Goal: Information Seeking & Learning: Learn about a topic

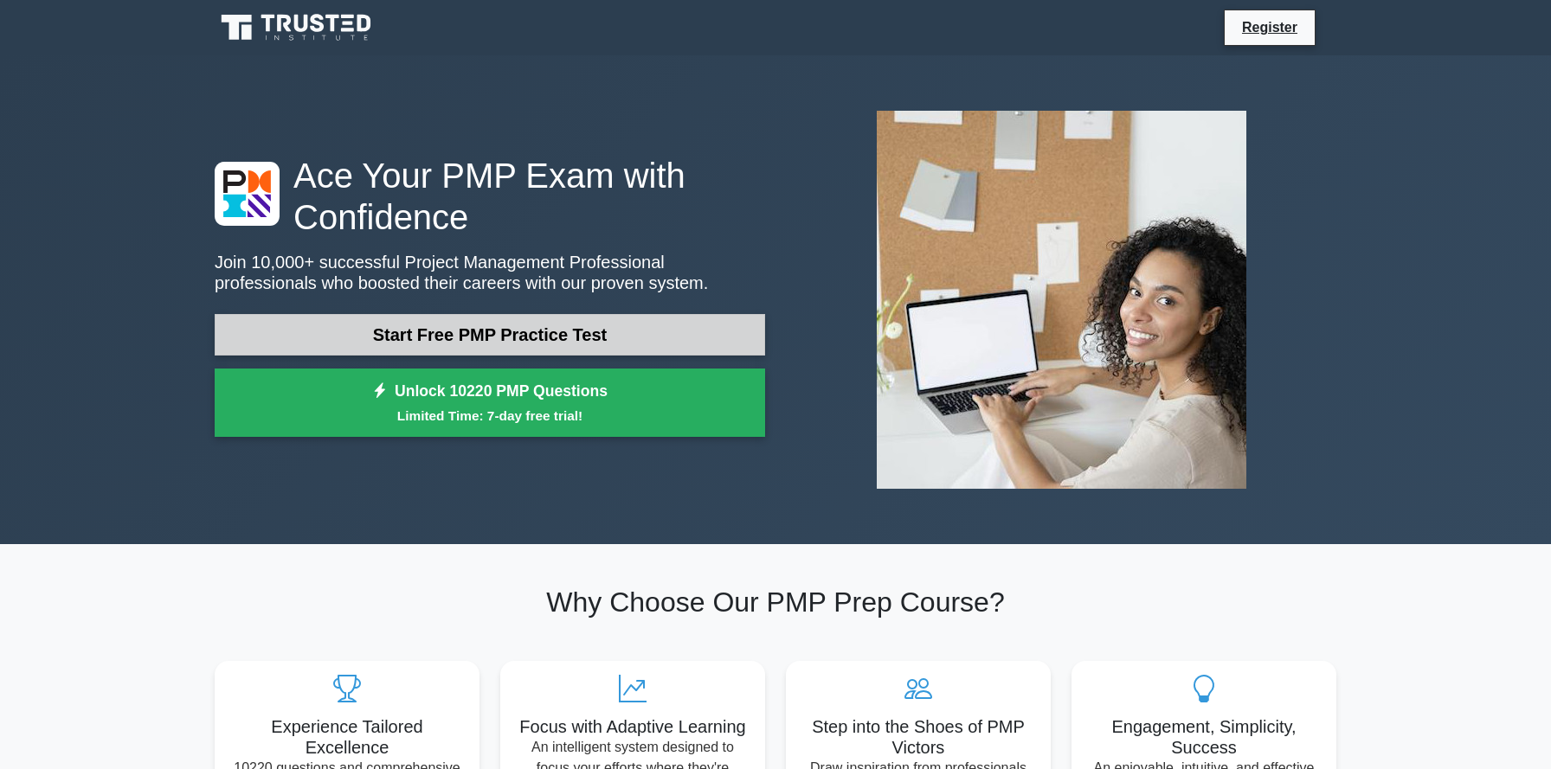
click at [640, 331] on link "Start Free PMP Practice Test" at bounding box center [490, 335] width 550 height 42
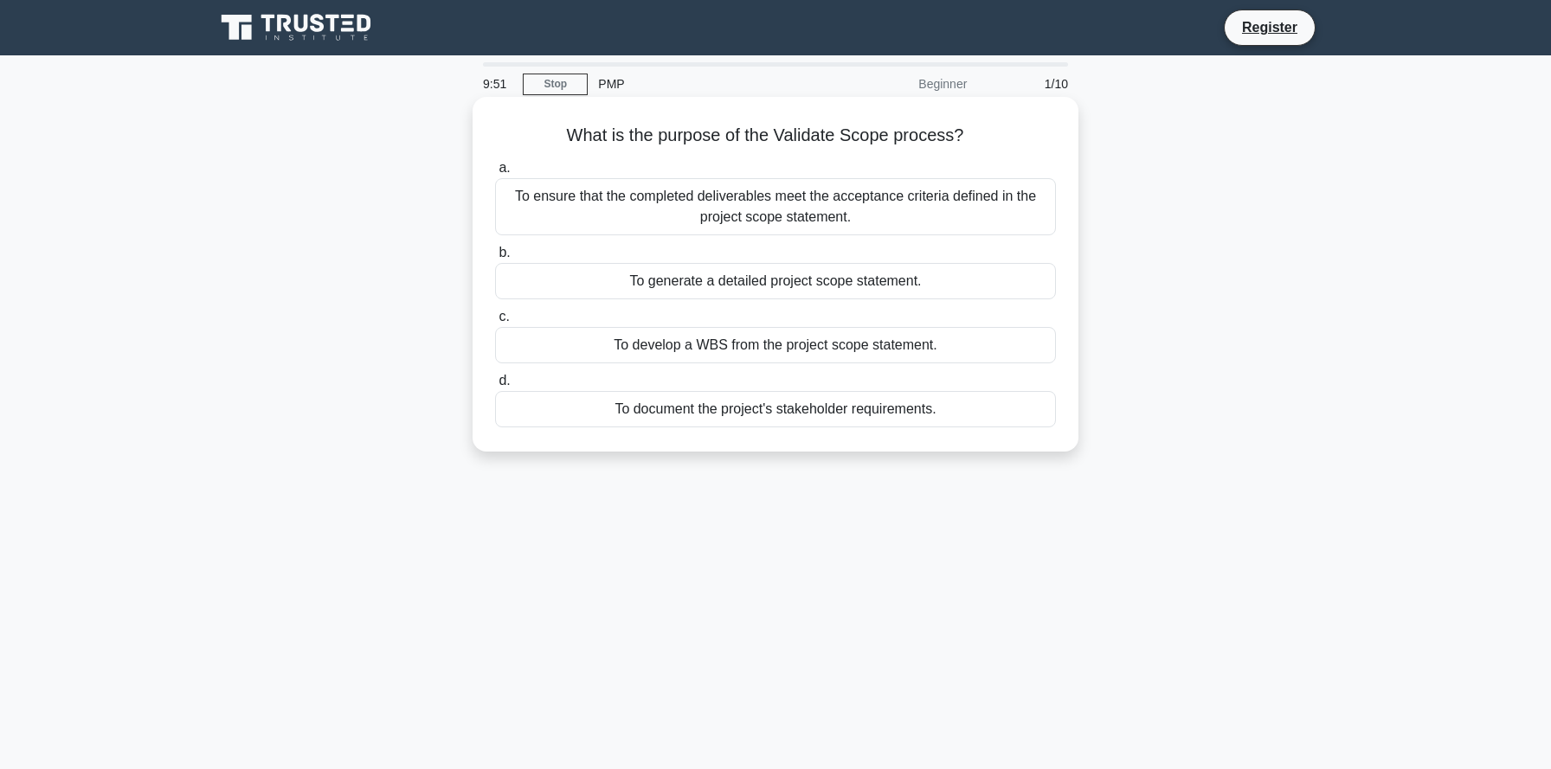
click at [743, 215] on div "To ensure that the completed deliverables meet the acceptance criteria defined …" at bounding box center [775, 206] width 561 height 57
click at [495, 174] on input "a. To ensure that the completed deliverables meet the acceptance criteria defin…" at bounding box center [495, 168] width 0 height 11
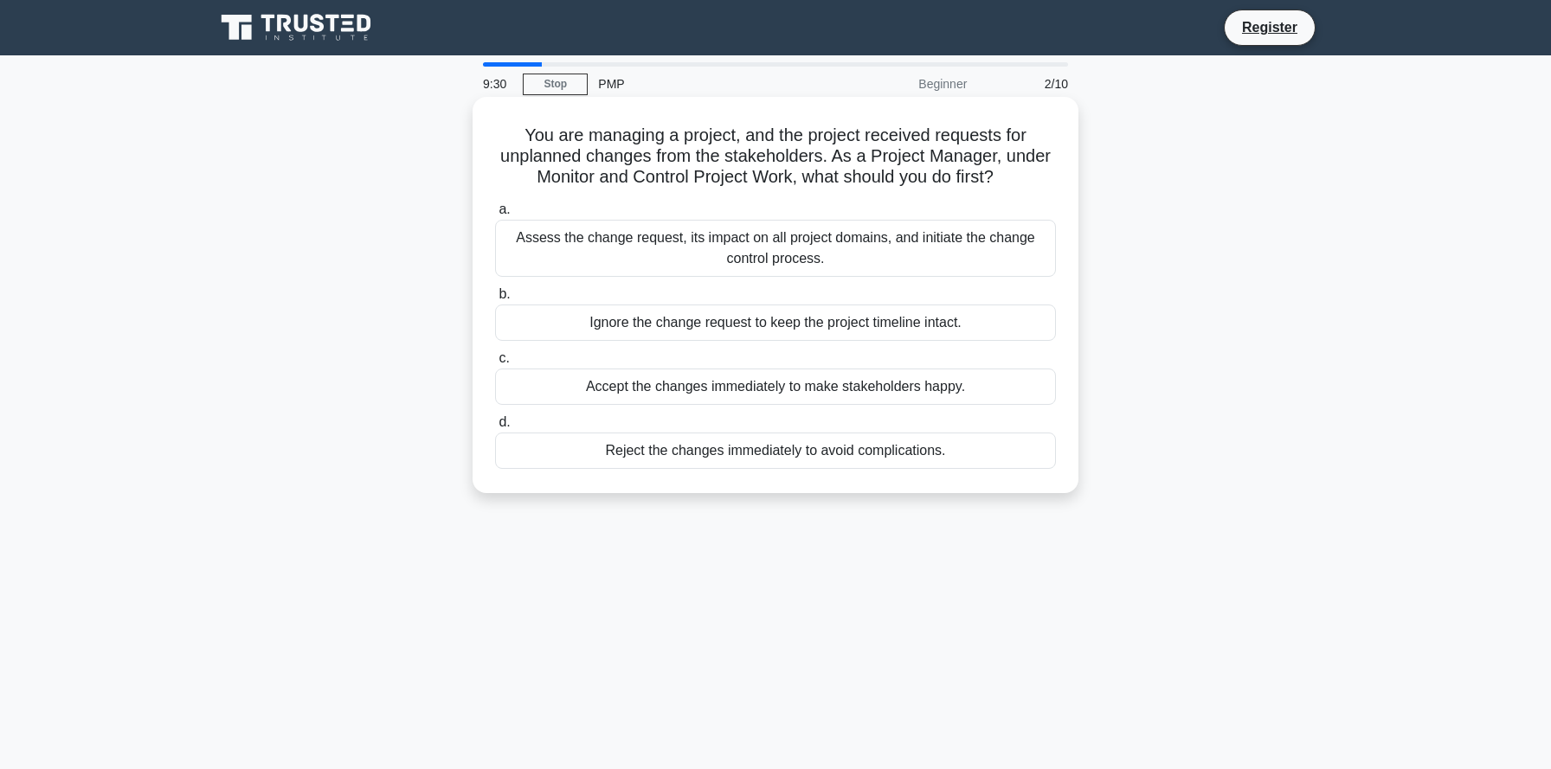
click at [732, 254] on div "Assess the change request, its impact on all project domains, and initiate the …" at bounding box center [775, 248] width 561 height 57
click at [495, 215] on input "a. Assess the change request, its impact on all project domains, and initiate t…" at bounding box center [495, 209] width 0 height 11
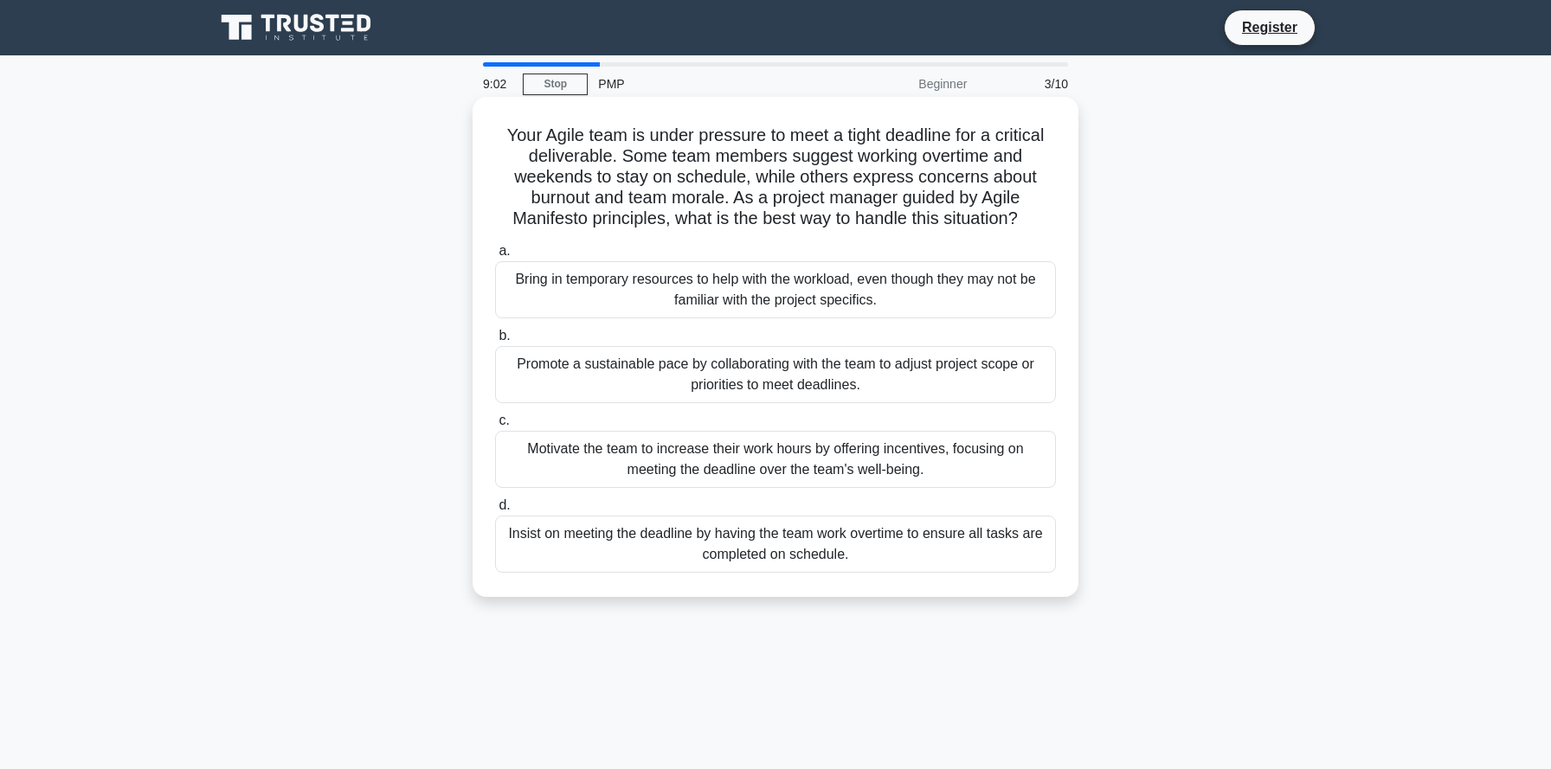
click at [676, 379] on div "Promote a sustainable pace by collaborating with the team to adjust project sco…" at bounding box center [775, 374] width 561 height 57
click at [495, 342] on input "b. Promote a sustainable pace by collaborating with the team to adjust project …" at bounding box center [495, 336] width 0 height 11
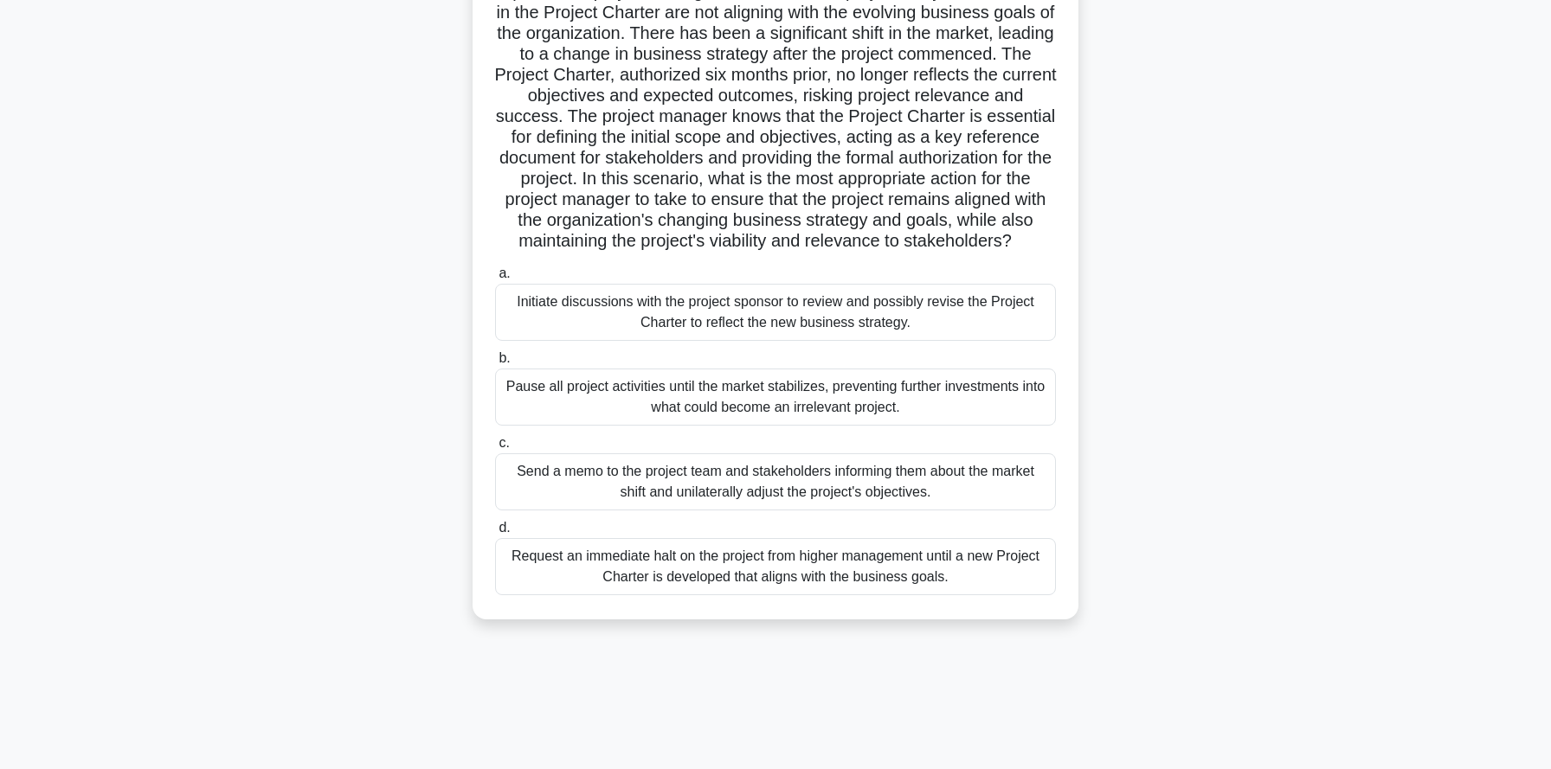
scroll to position [165, 0]
click at [971, 321] on div "Initiate discussions with the project sponsor to review and possibly revise the…" at bounding box center [775, 311] width 561 height 57
click at [495, 279] on input "a. Initiate discussions with the project sponsor to review and possibly revise …" at bounding box center [495, 272] width 0 height 11
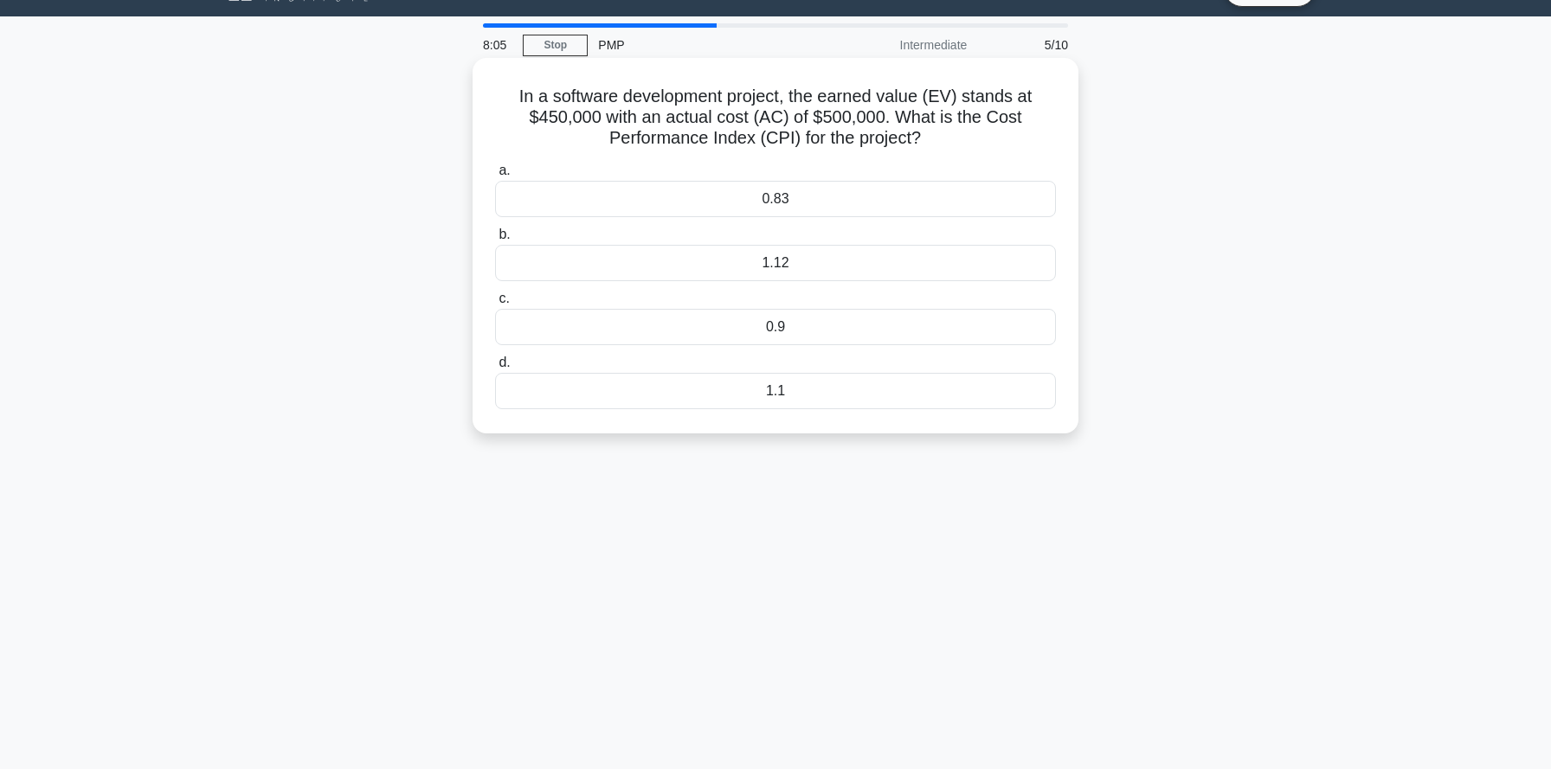
scroll to position [0, 0]
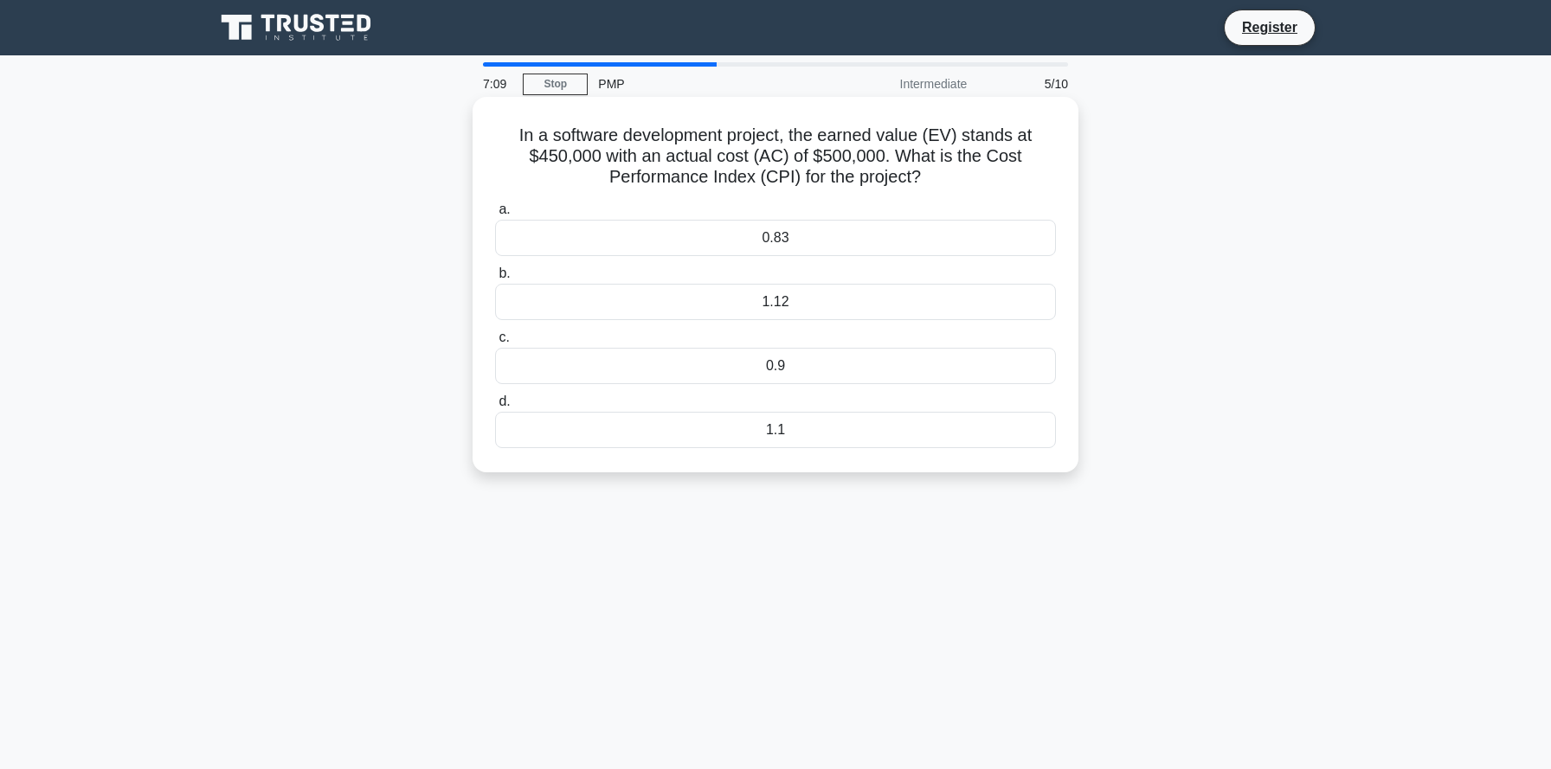
click at [779, 370] on div "0.9" at bounding box center [775, 366] width 561 height 36
click at [495, 344] on input "c. 0.9" at bounding box center [495, 337] width 0 height 11
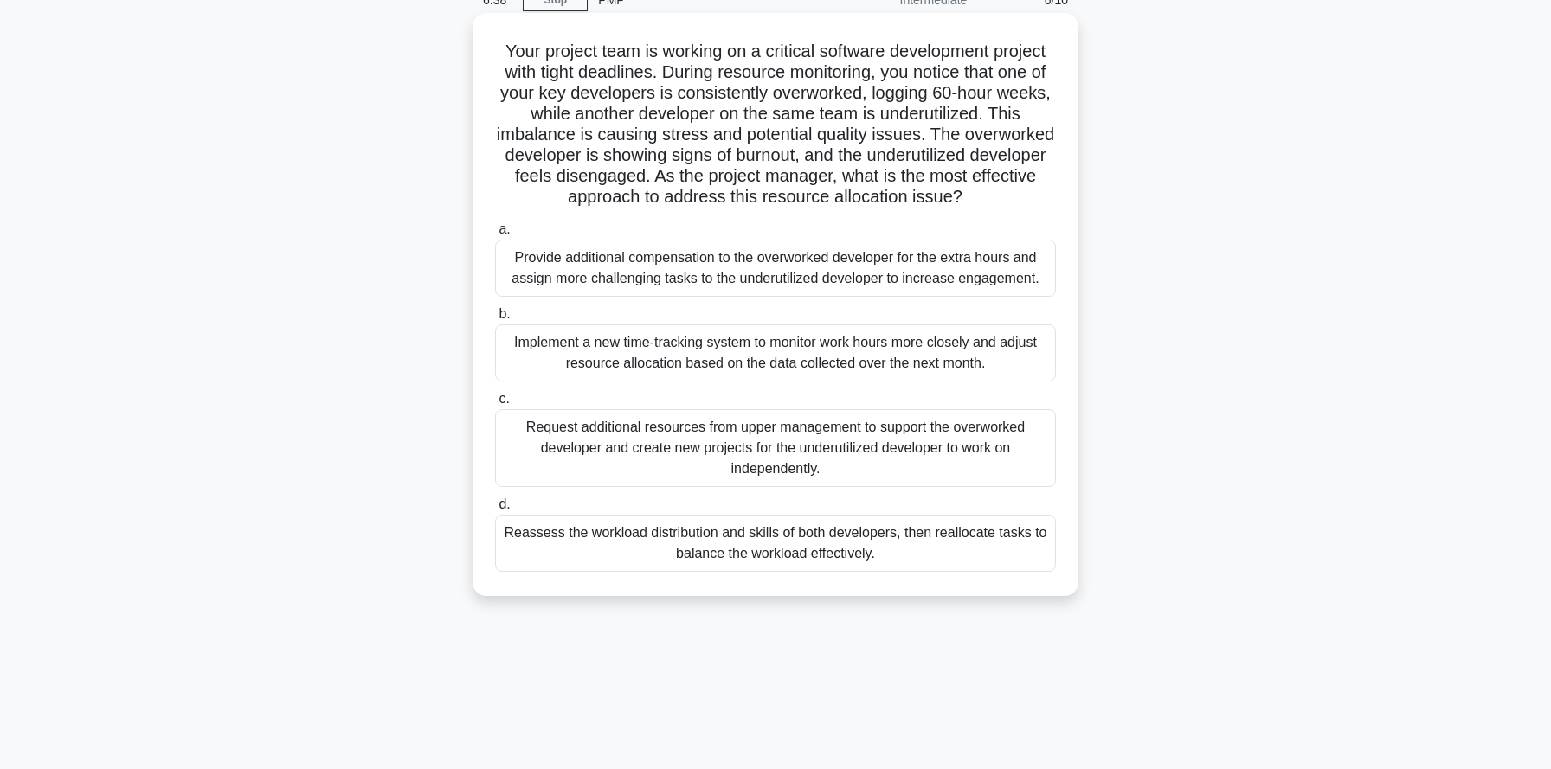
scroll to position [86, 0]
click at [706, 547] on div "Reassess the workload distribution and skills of both developers, then realloca…" at bounding box center [775, 541] width 561 height 57
click at [495, 509] on input "d. Reassess the workload distribution and skills of both developers, then reall…" at bounding box center [495, 503] width 0 height 11
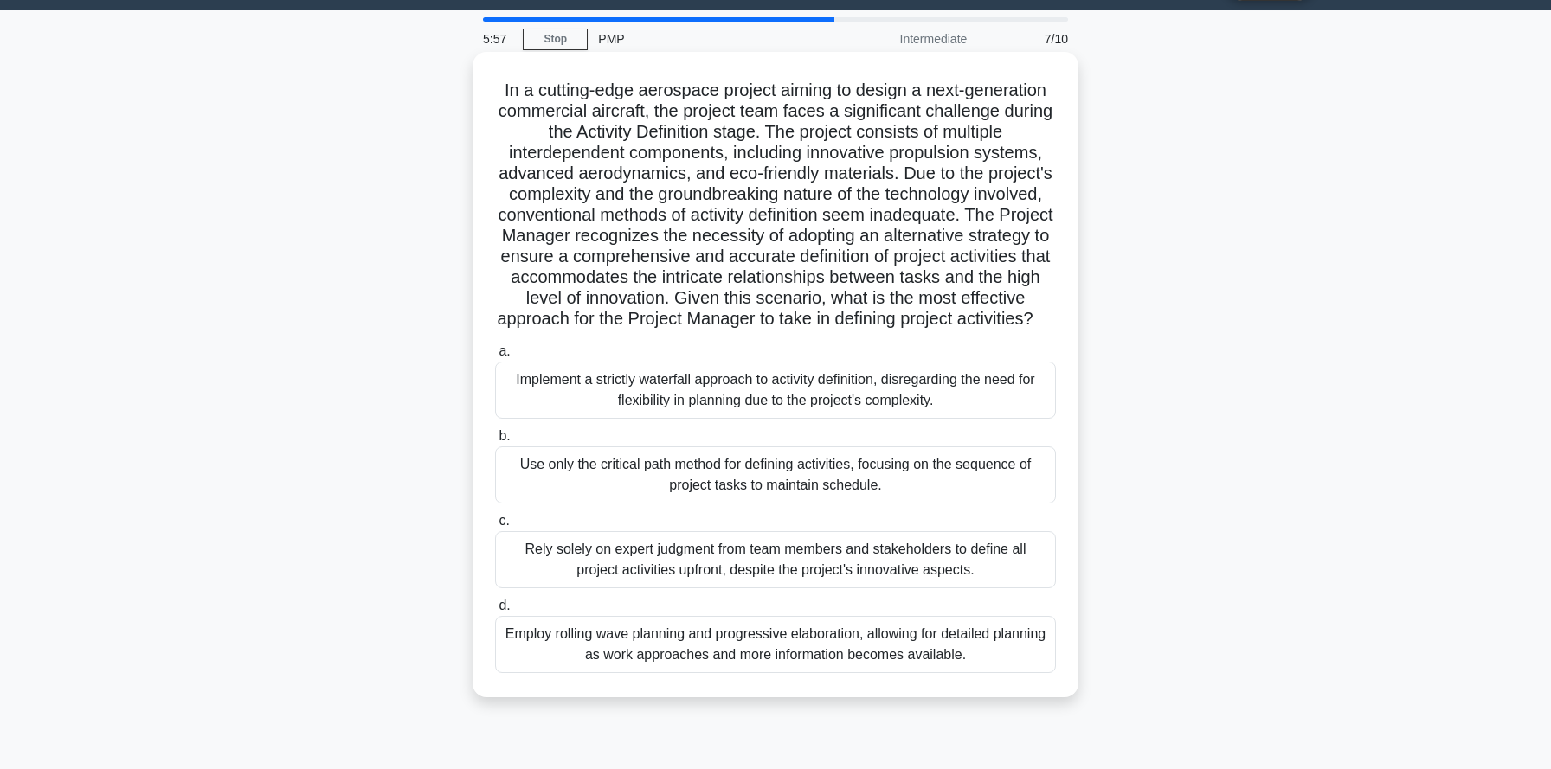
scroll to position [48, 0]
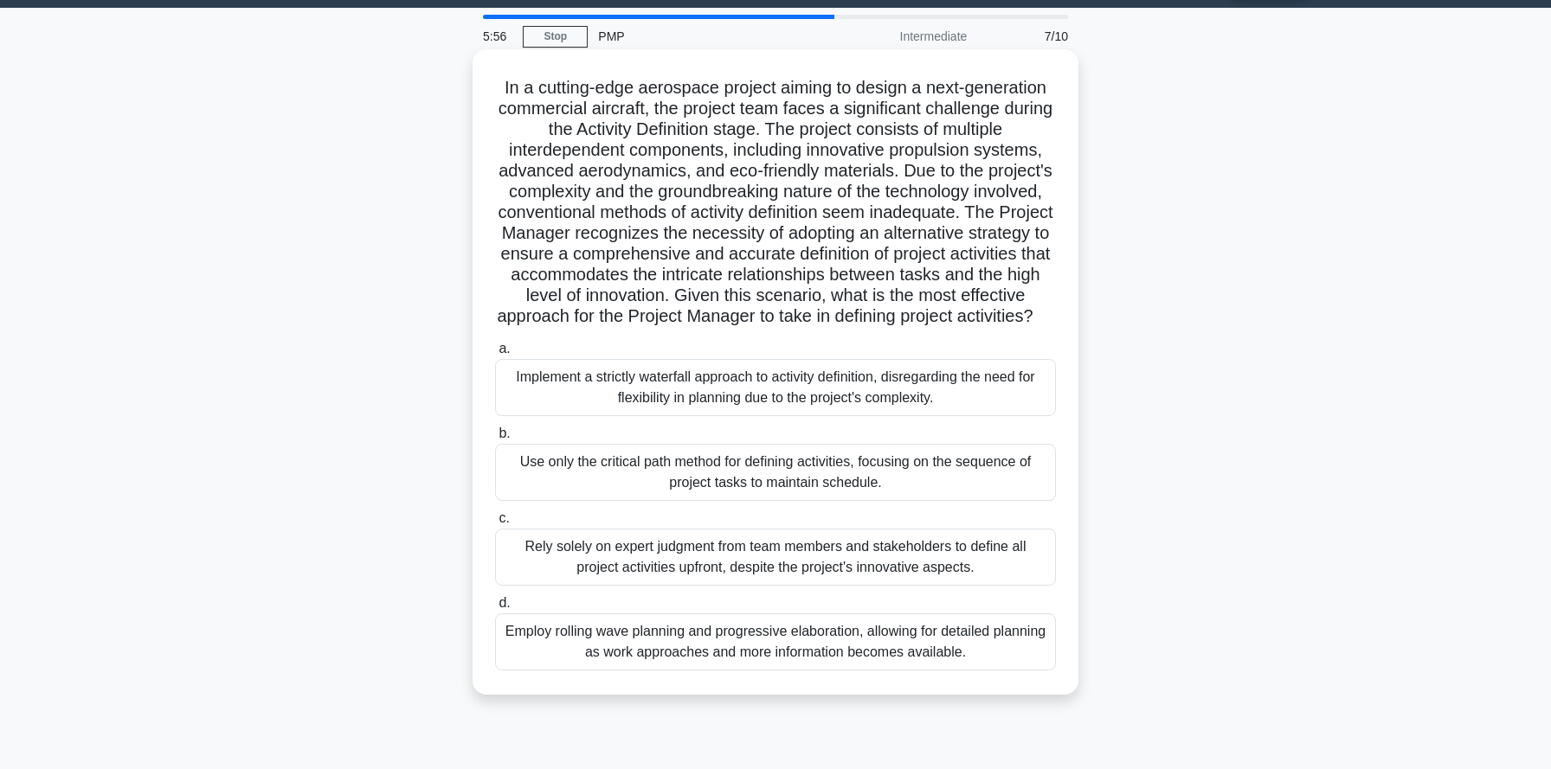
click at [769, 664] on div "Employ rolling wave planning and progressive elaboration, allowing for detailed…" at bounding box center [775, 642] width 561 height 57
click at [495, 609] on input "d. Employ rolling wave planning and progressive elaboration, allowing for detai…" at bounding box center [495, 603] width 0 height 11
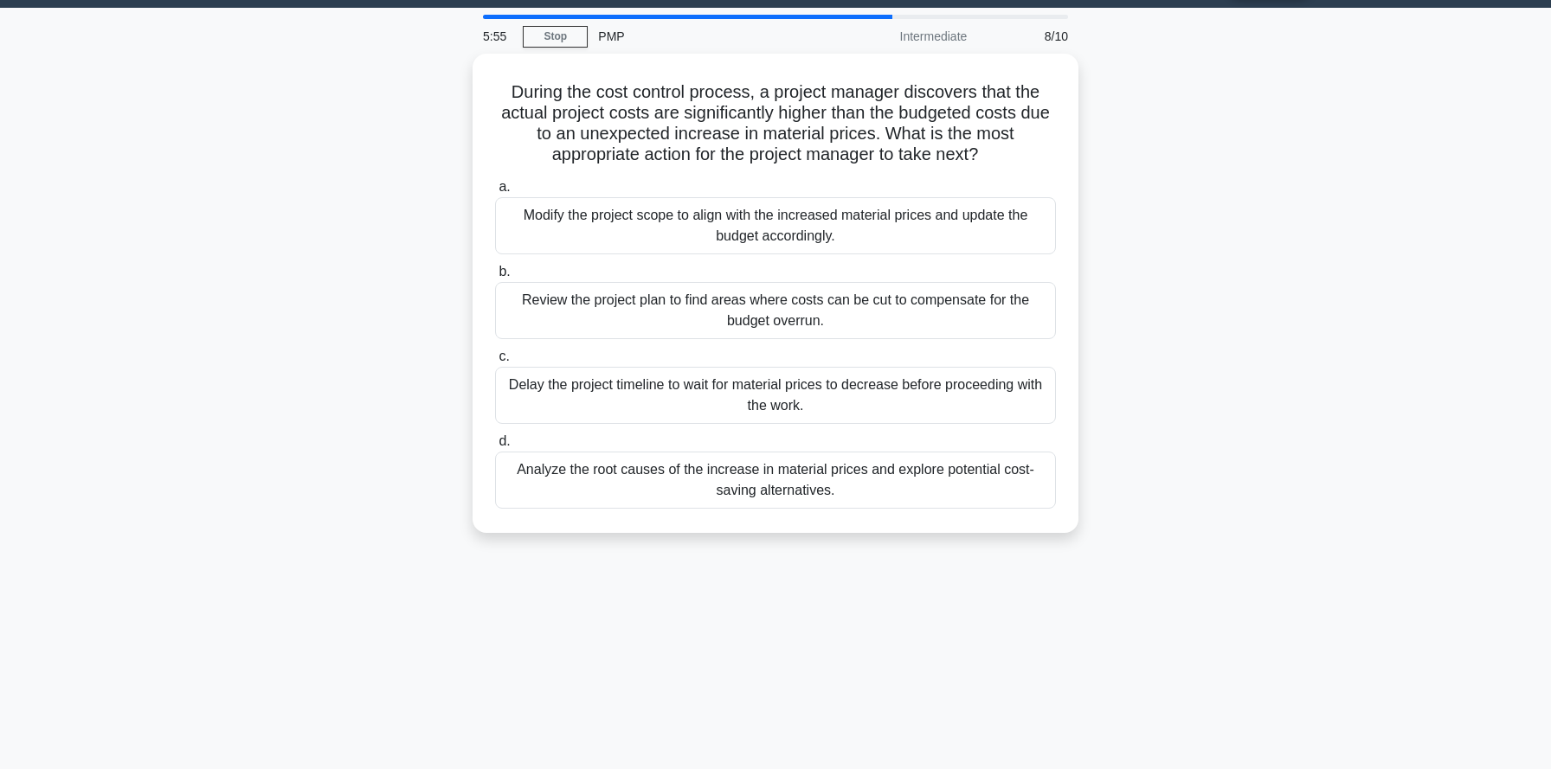
scroll to position [0, 0]
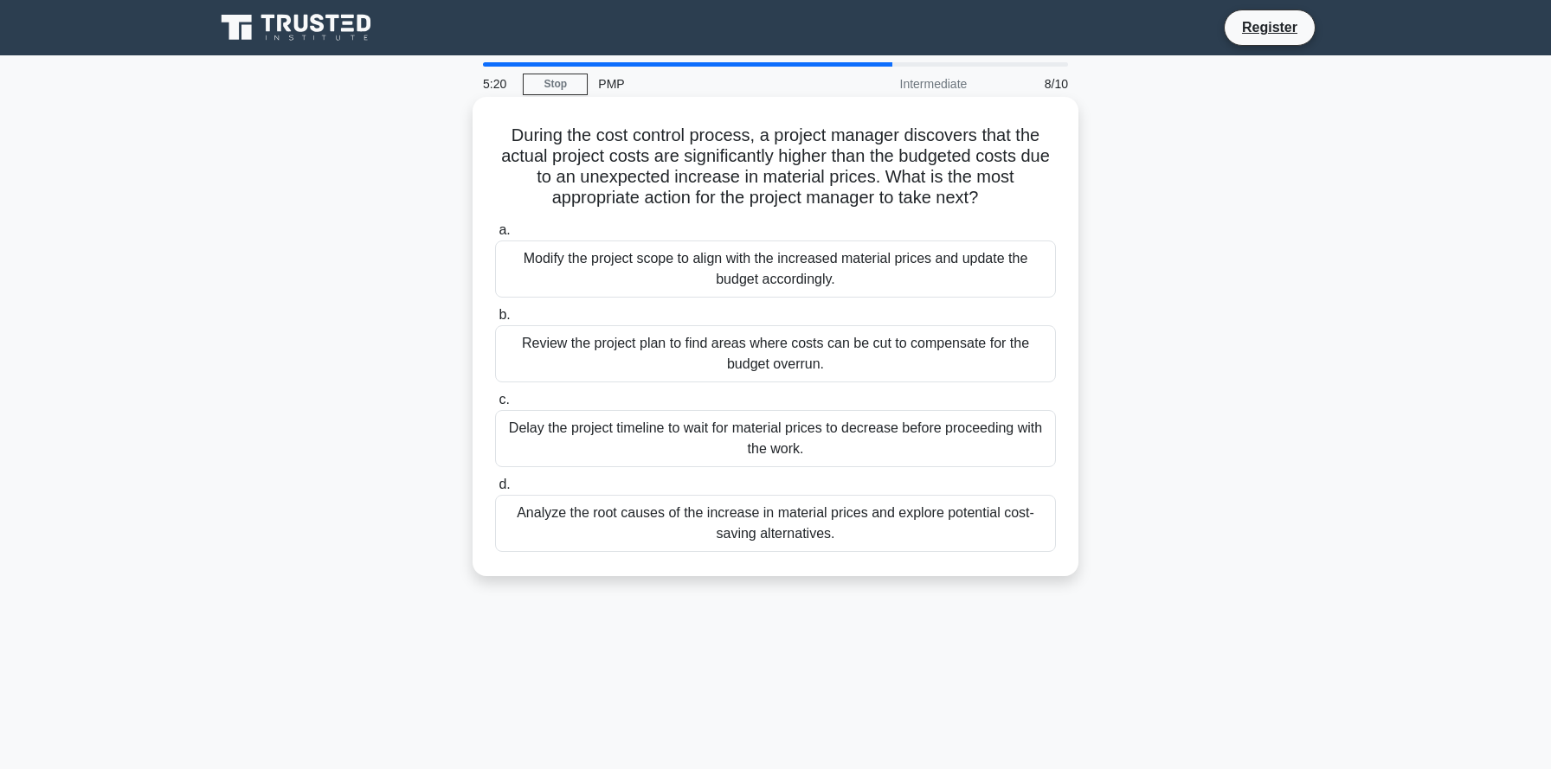
click at [857, 525] on div "Analyze the root causes of the increase in material prices and explore potentia…" at bounding box center [775, 523] width 561 height 57
click at [495, 491] on input "d. Analyze the root causes of the increase in material prices and explore poten…" at bounding box center [495, 484] width 0 height 11
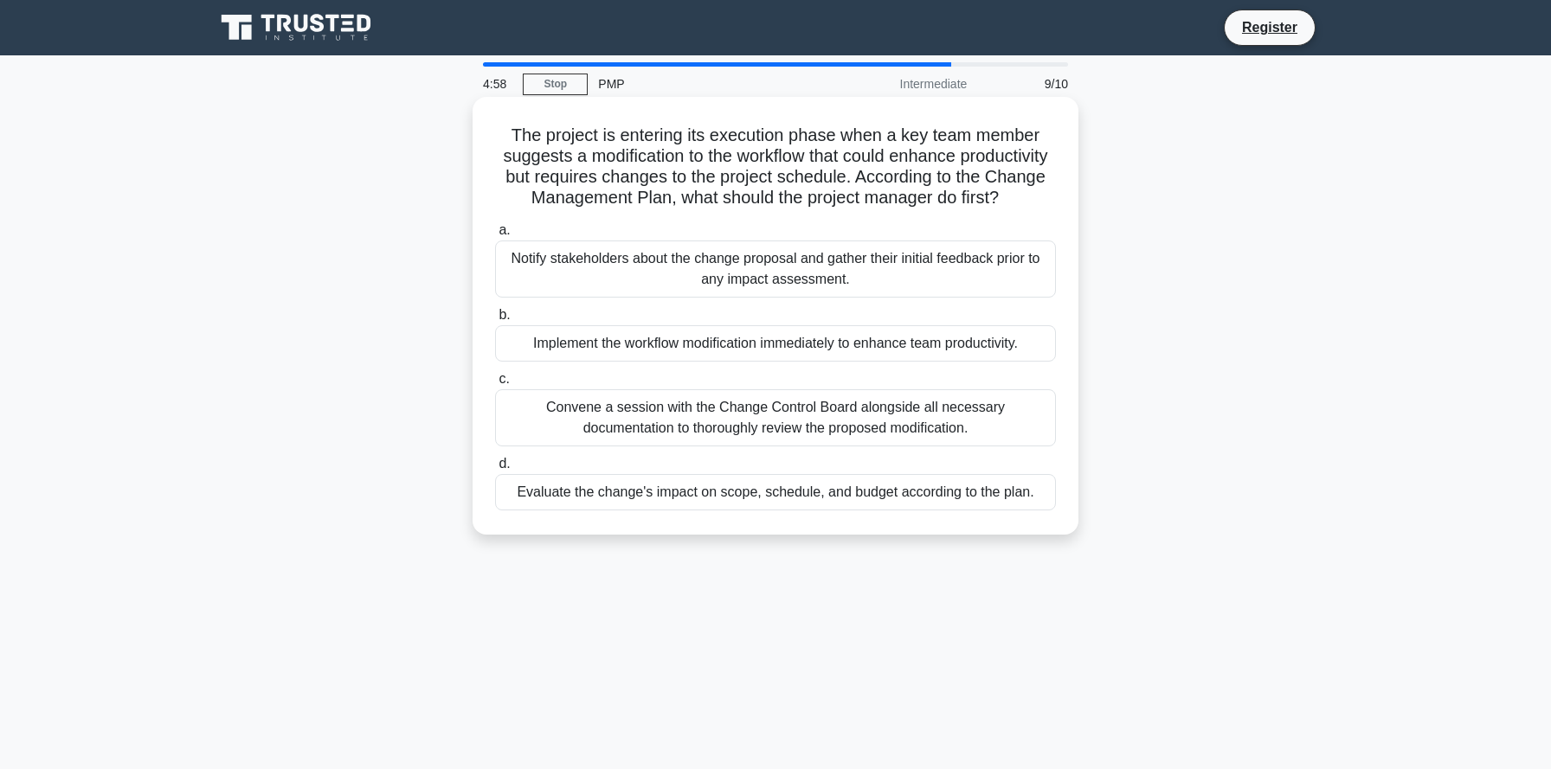
click at [779, 498] on div "Evaluate the change's impact on scope, schedule, and budget according to the pl…" at bounding box center [775, 492] width 561 height 36
click at [495, 470] on input "d. Evaluate the change's impact on scope, schedule, and budget according to the…" at bounding box center [495, 464] width 0 height 11
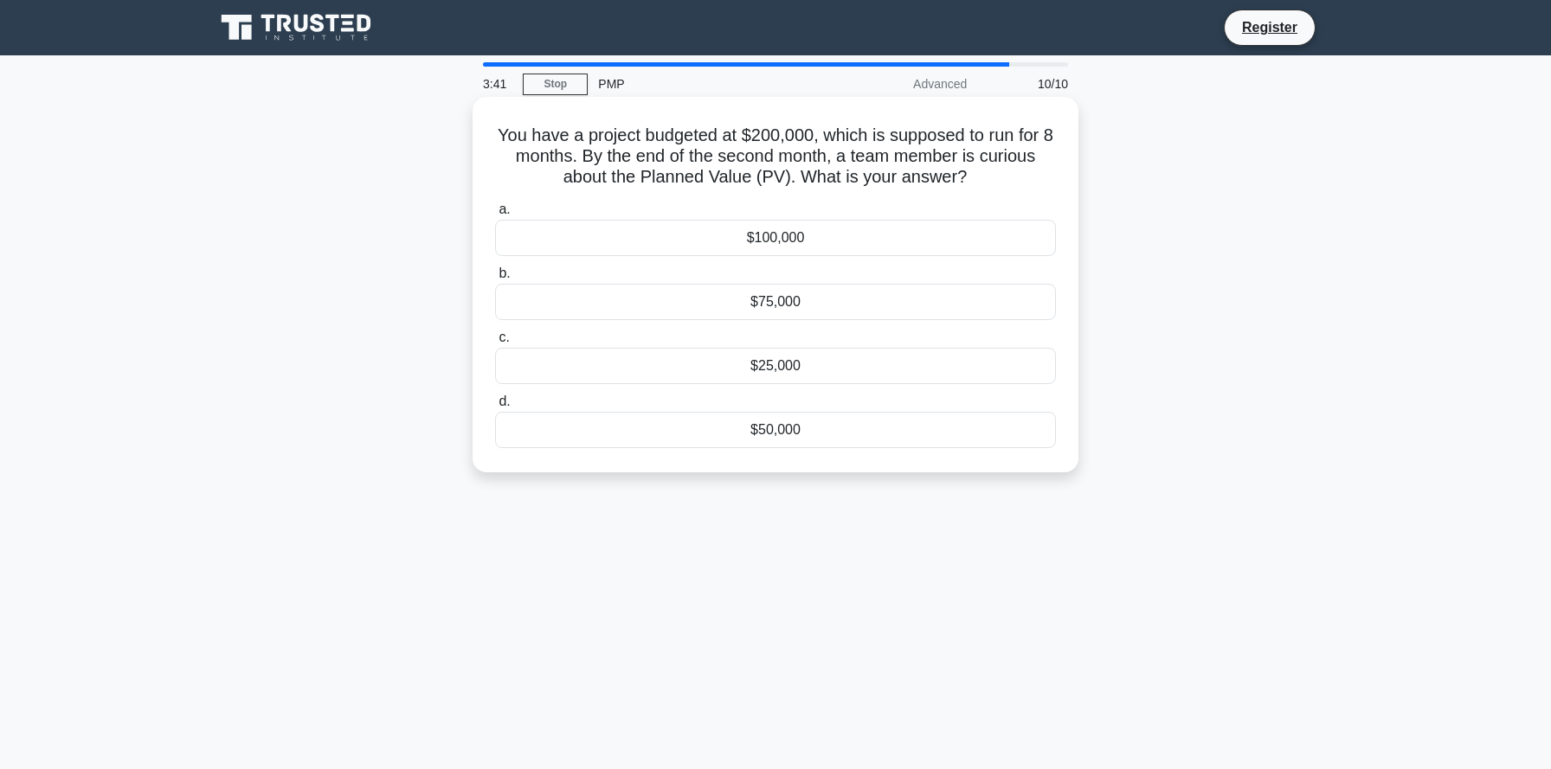
click at [815, 370] on div "$25,000" at bounding box center [775, 366] width 561 height 36
click at [495, 344] on input "c. $25,000" at bounding box center [495, 337] width 0 height 11
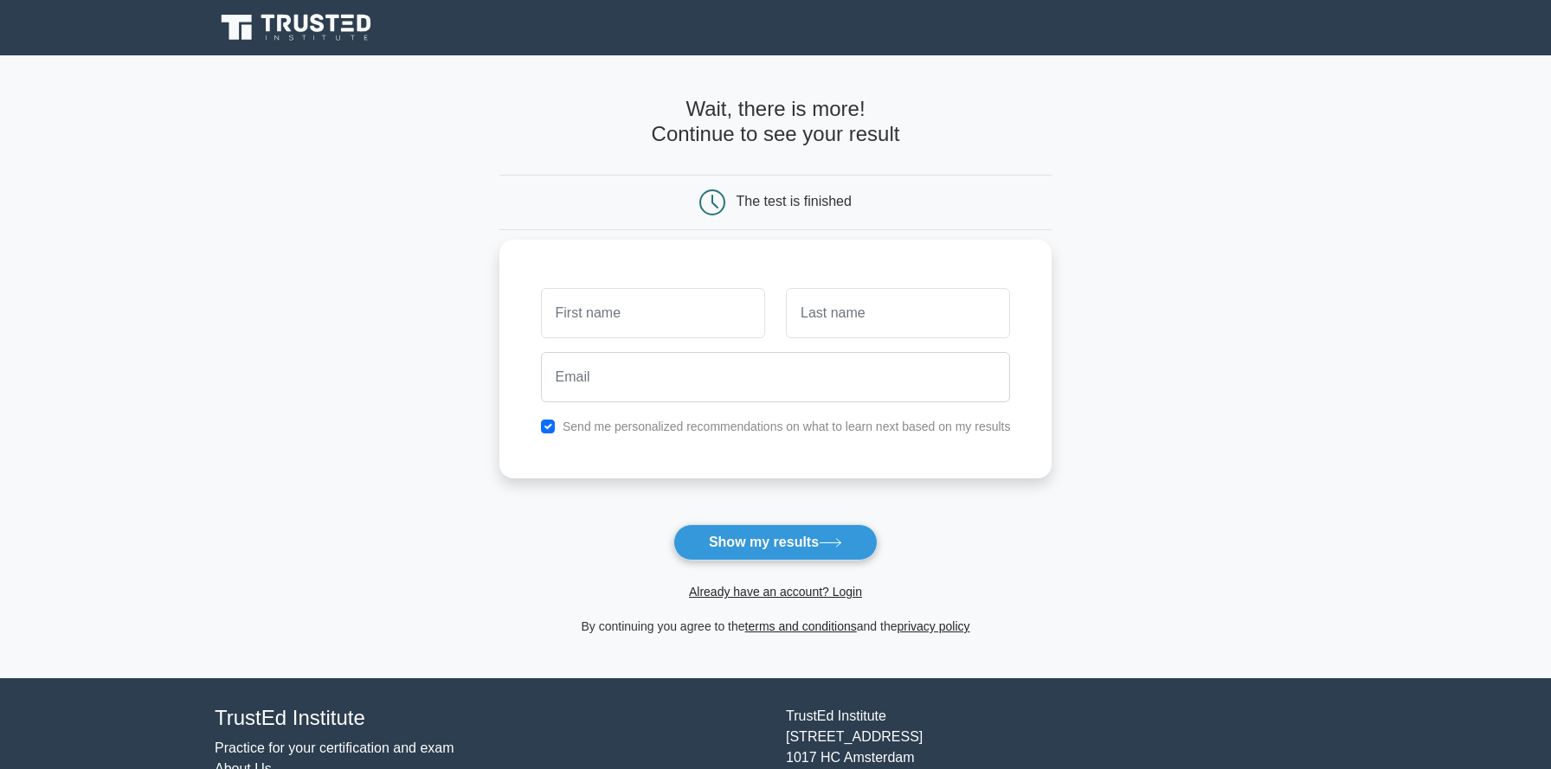
click at [633, 303] on input "text" at bounding box center [653, 313] width 224 height 50
type input "[PERSON_NAME]"
click at [844, 332] on input "text" at bounding box center [898, 313] width 224 height 50
type input "[PERSON_NAME]"
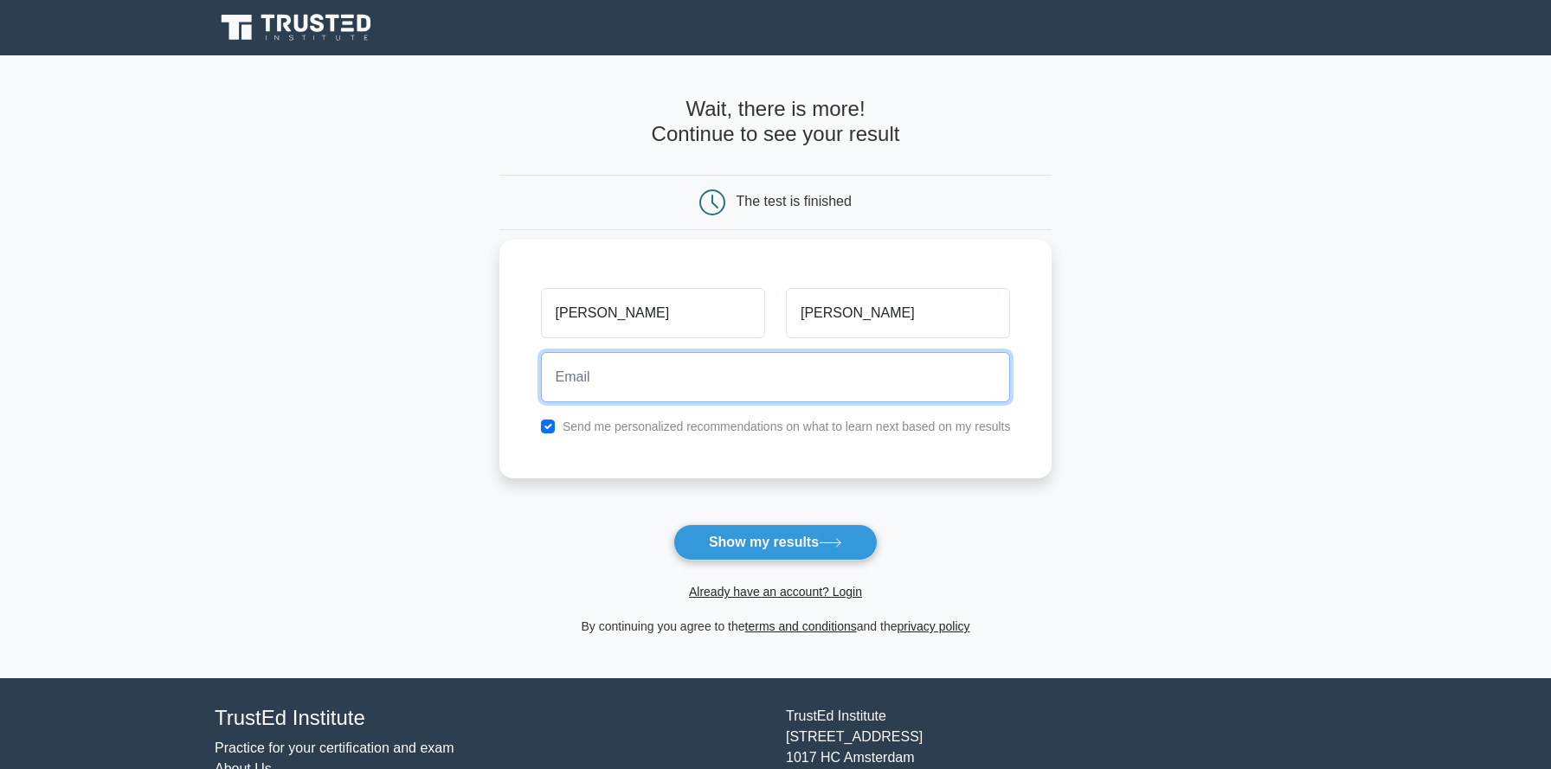
click at [715, 390] on input "email" at bounding box center [776, 377] width 470 height 50
type input "[EMAIL_ADDRESS][DOMAIN_NAME]"
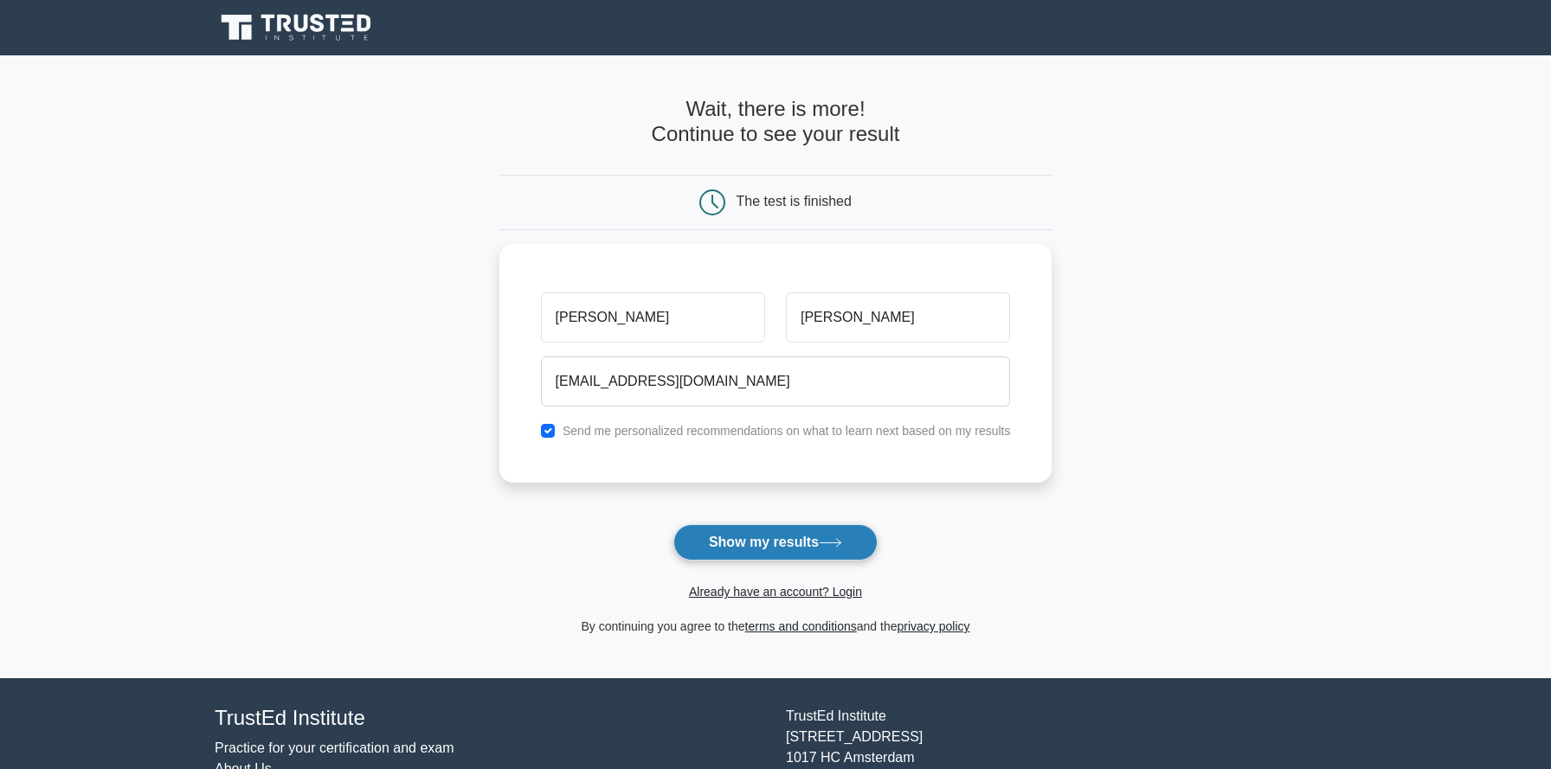
click at [762, 542] on button "Show my results" at bounding box center [775, 542] width 204 height 36
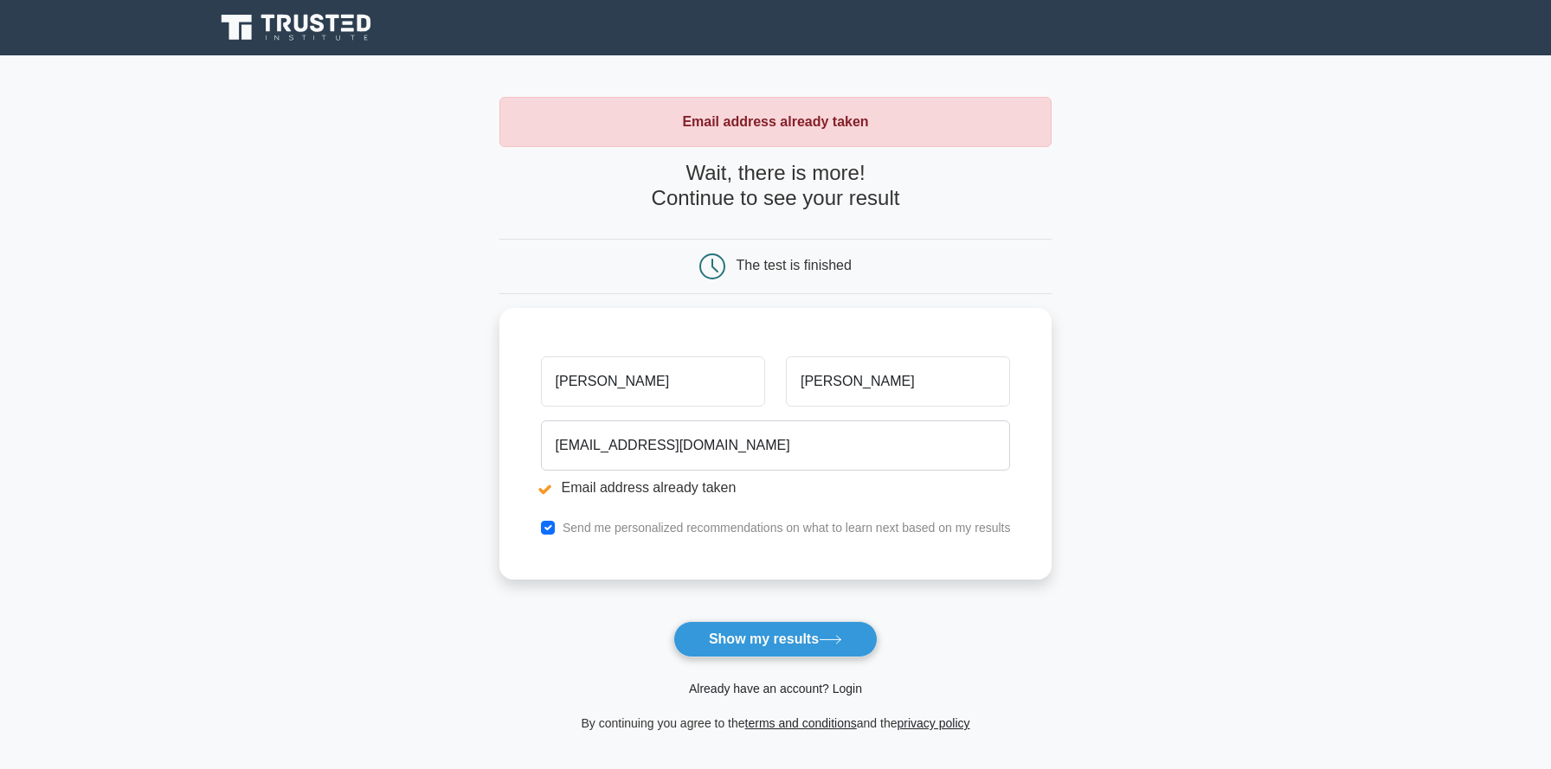
click at [769, 692] on link "Already have an account? Login" at bounding box center [775, 689] width 173 height 14
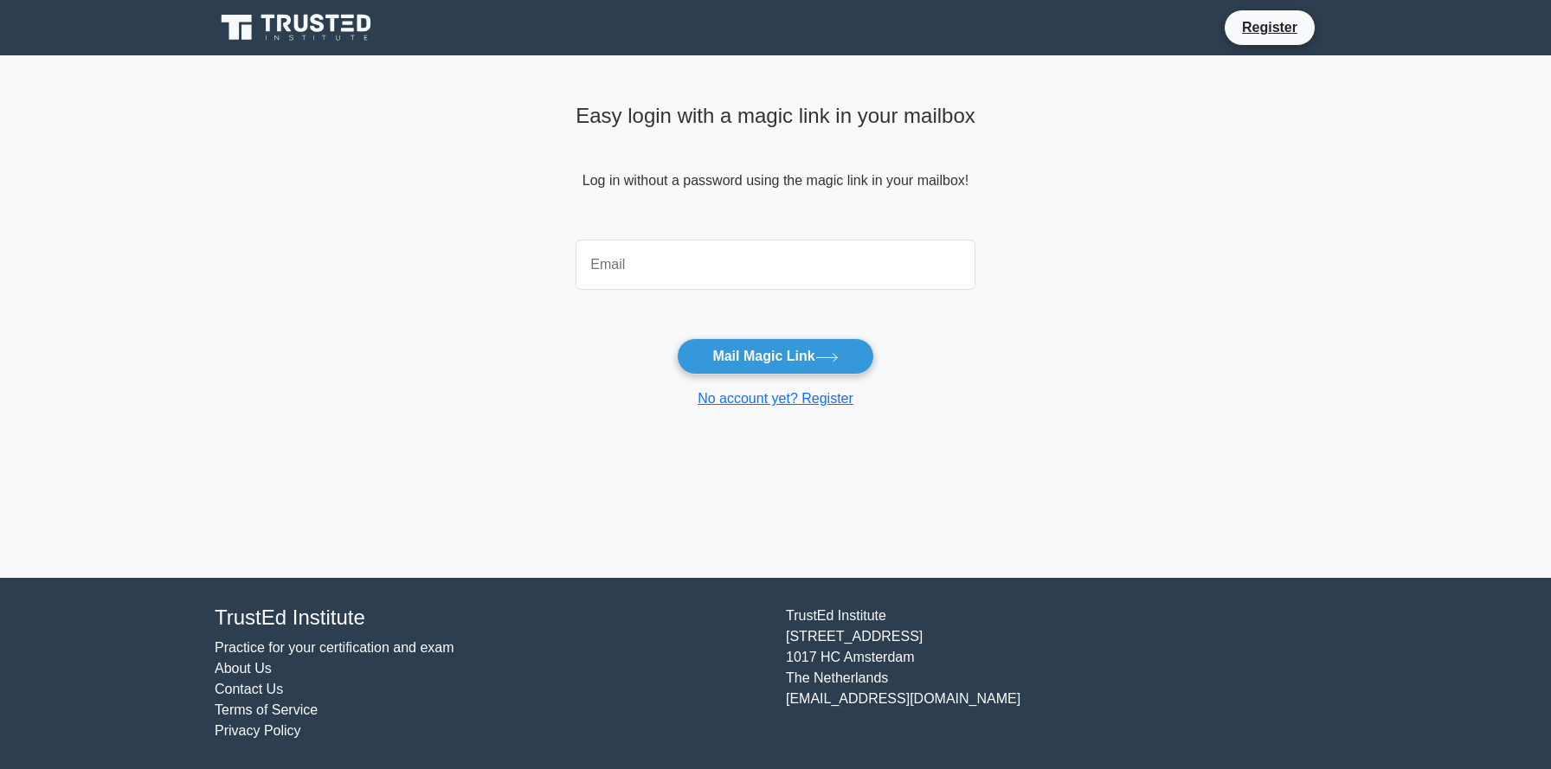
click at [665, 271] on input "email" at bounding box center [775, 265] width 400 height 50
type input "vabinaya8@gmail.com"
click at [786, 356] on button "Mail Magic Link" at bounding box center [775, 356] width 196 height 36
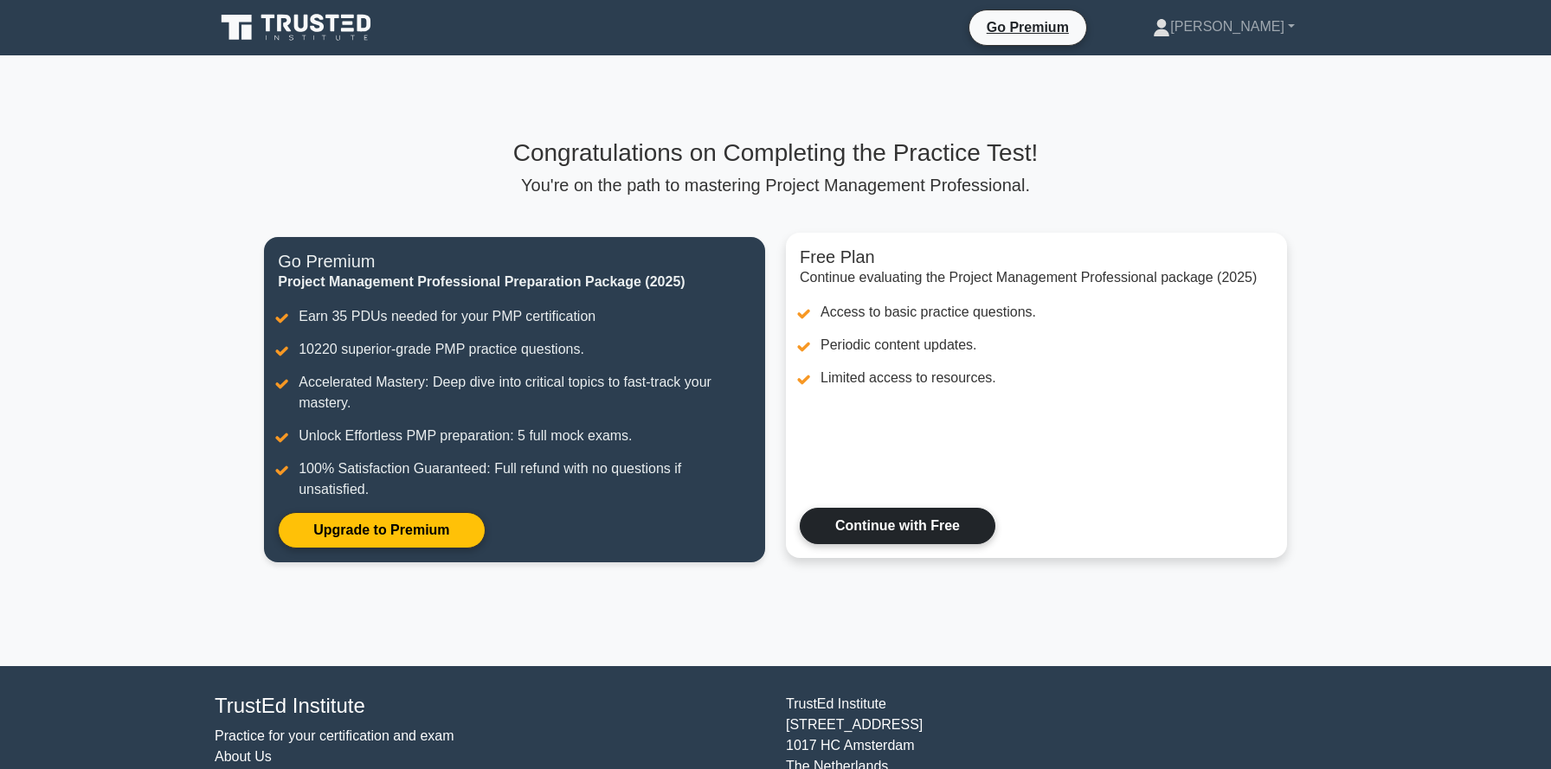
click at [910, 525] on link "Continue with Free" at bounding box center [898, 526] width 196 height 36
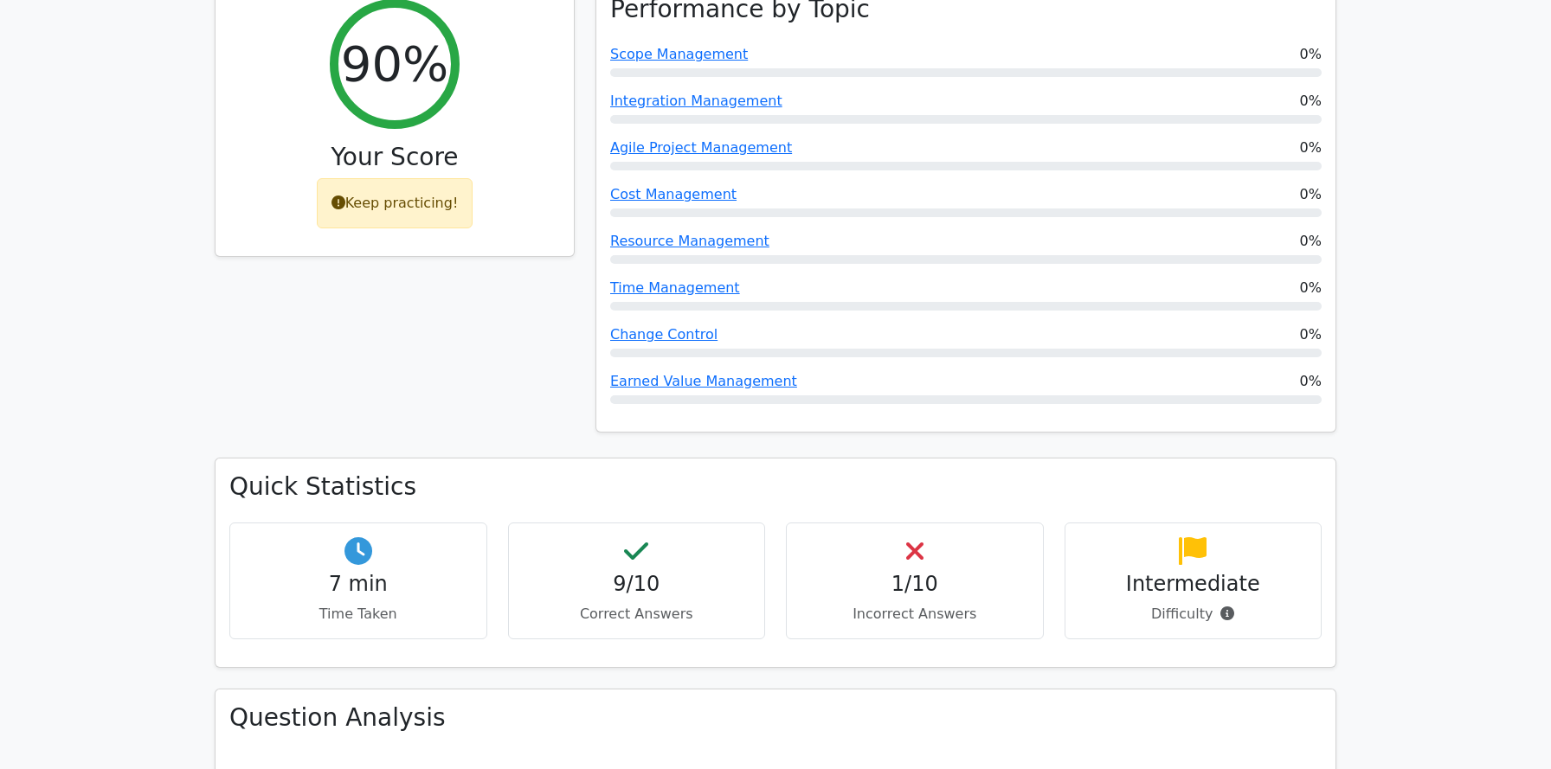
scroll to position [751, 0]
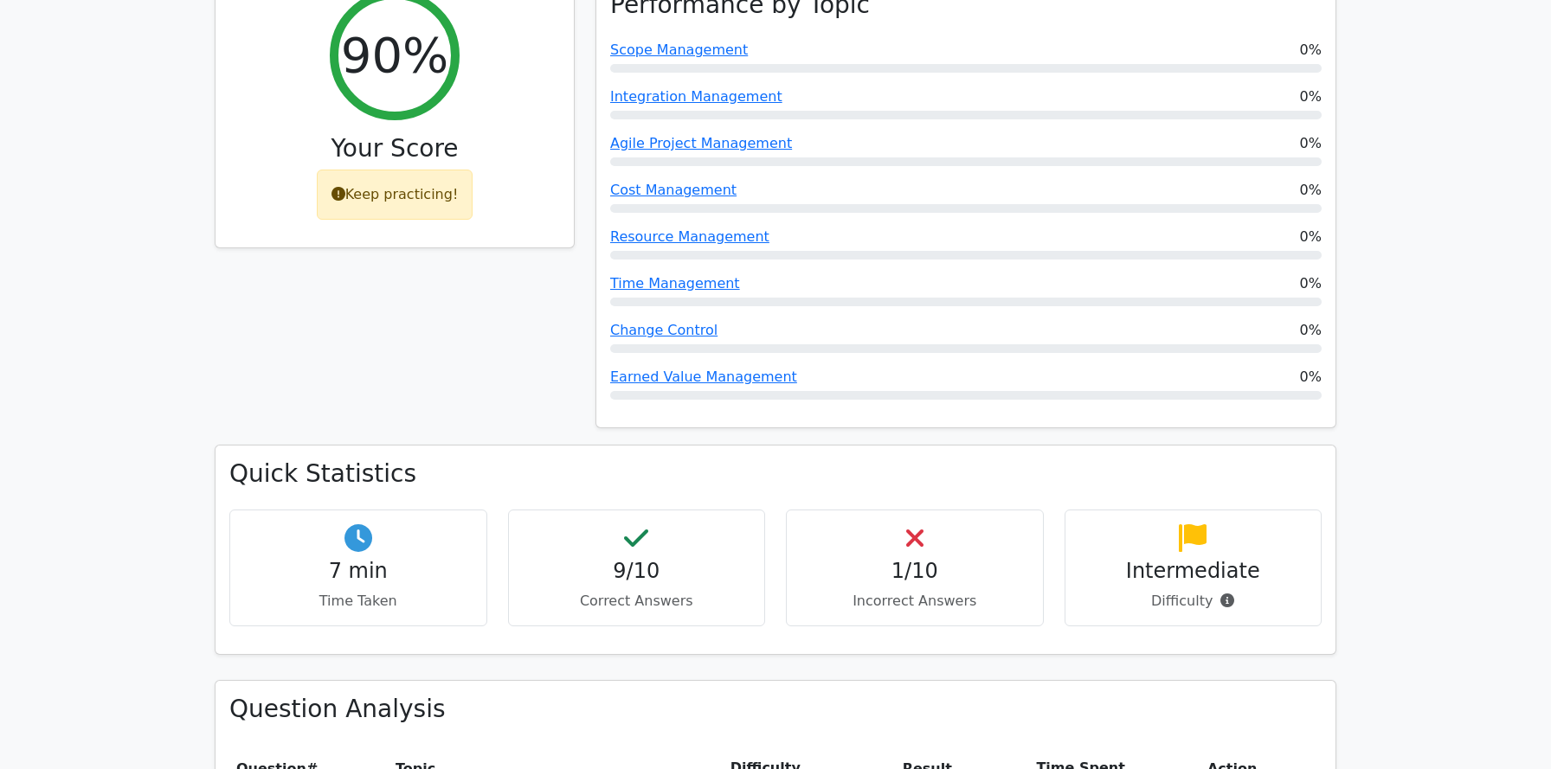
click at [917, 559] on h4 "1/10" at bounding box center [914, 571] width 228 height 25
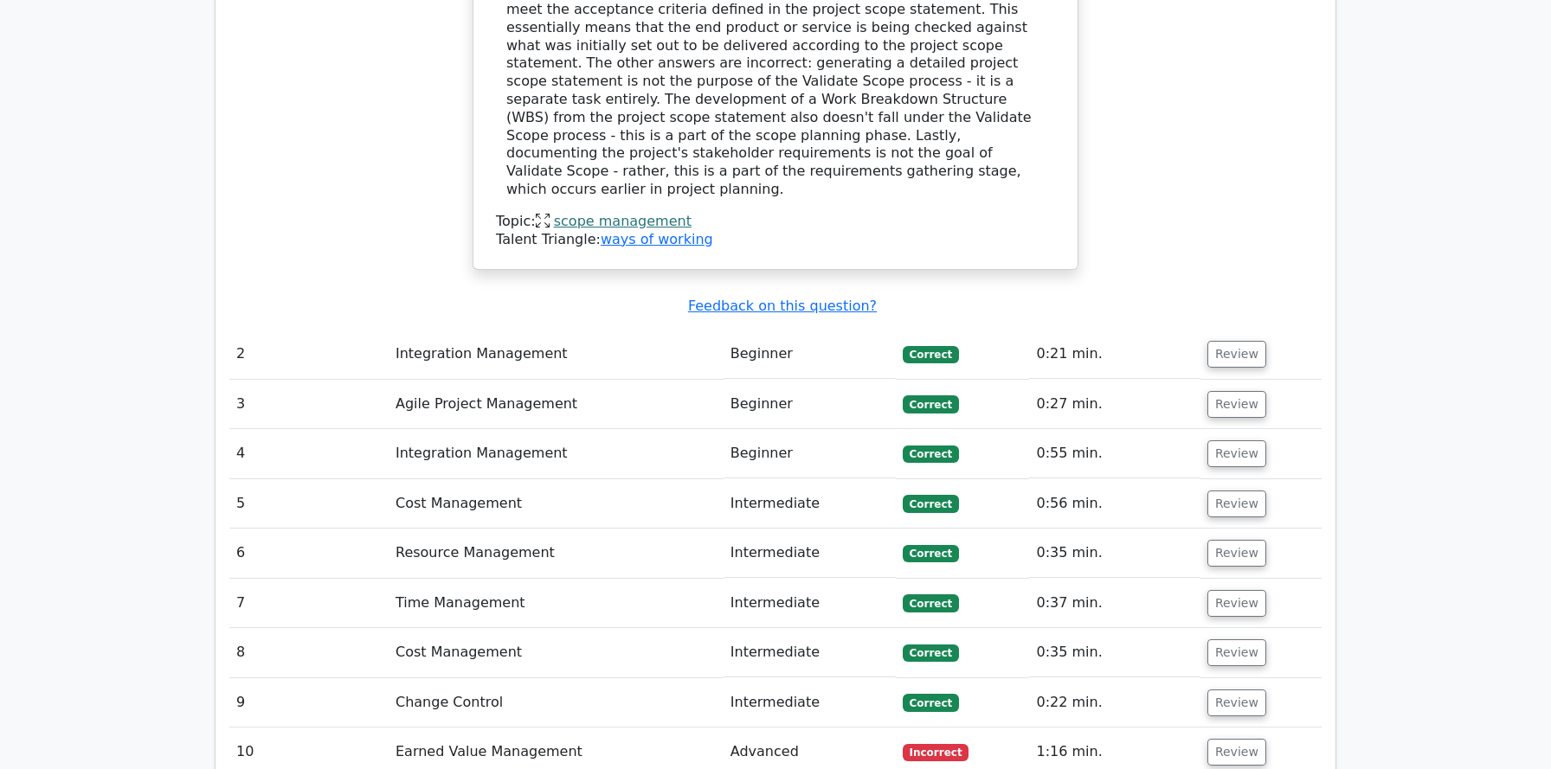
scroll to position [2115, 0]
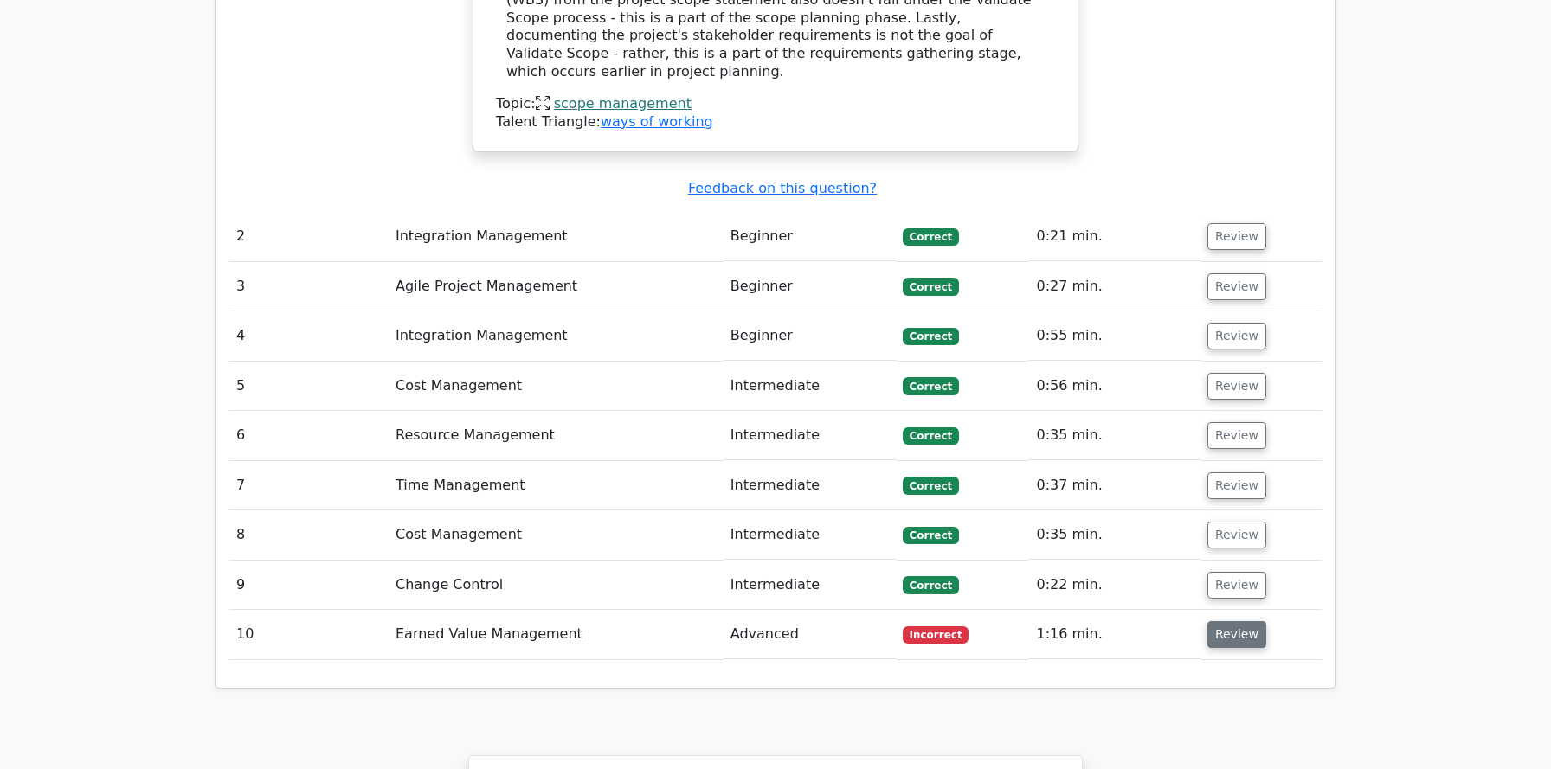
click at [1228, 621] on button "Review" at bounding box center [1236, 634] width 59 height 27
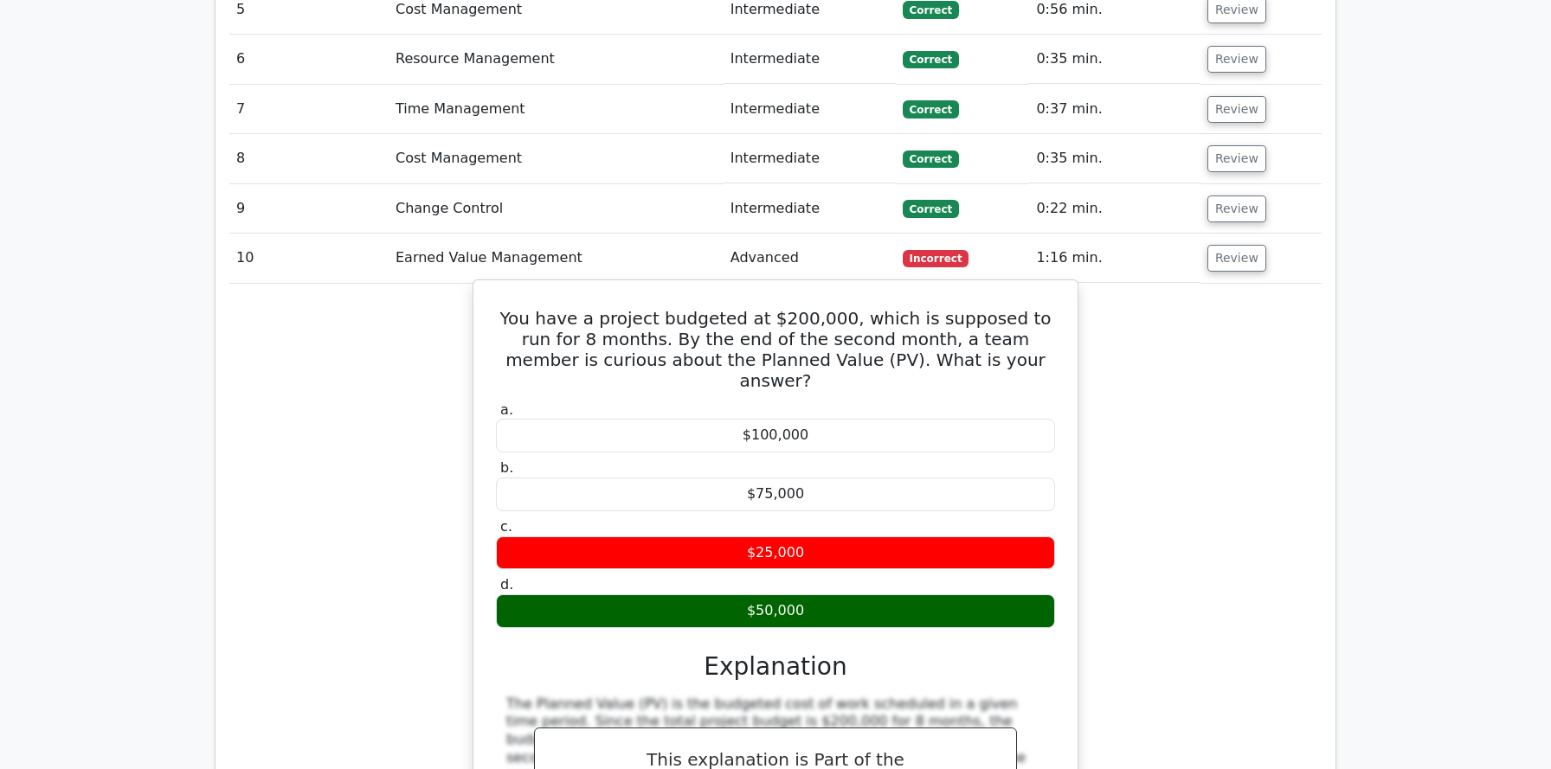
scroll to position [2510, 0]
